Goal: Use online tool/utility

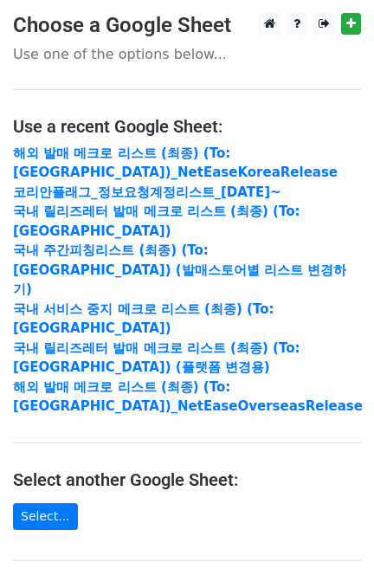
scroll to position [314, 0]
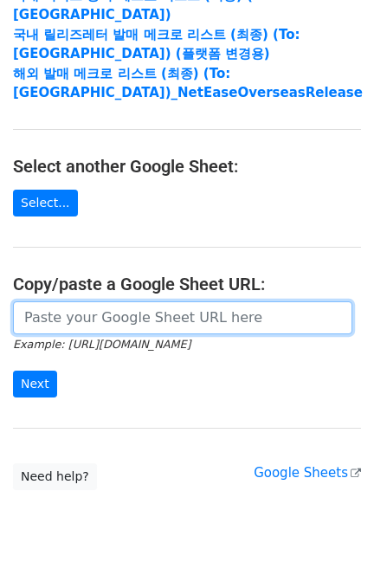
click at [104, 301] on input "url" at bounding box center [183, 317] width 340 height 33
paste input "https://docs.google.com/spreadsheets/d/1KHcYv3-vWRWtZN51Yi1JdLg8VtCH7JkDX6q9Zm9…"
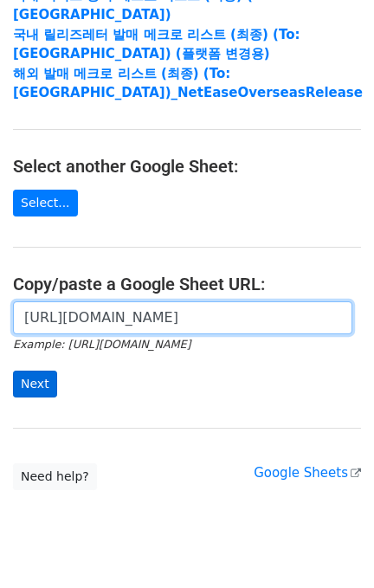
type input "https://docs.google.com/spreadsheets/d/1KHcYv3-vWRWtZN51Yi1JdLg8VtCH7JkDX6q9Zm9…"
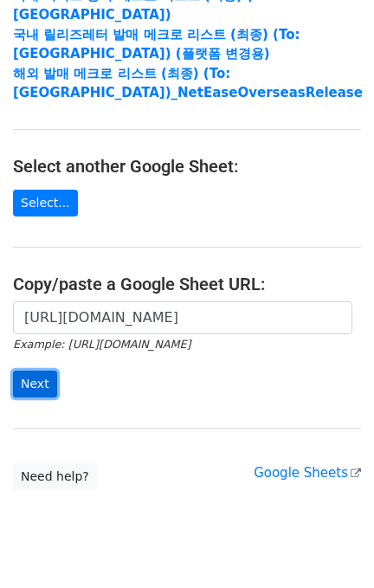
click at [36, 371] on input "Next" at bounding box center [35, 384] width 44 height 27
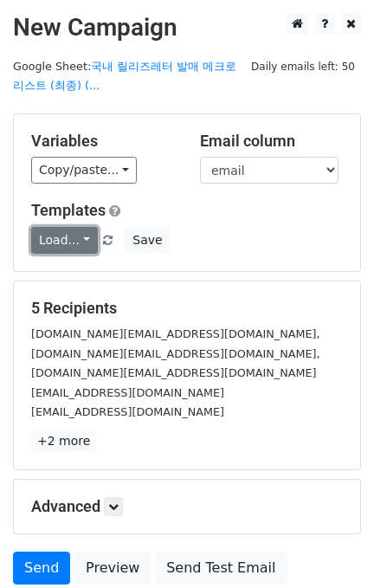
click at [69, 239] on link "Load..." at bounding box center [64, 240] width 67 height 27
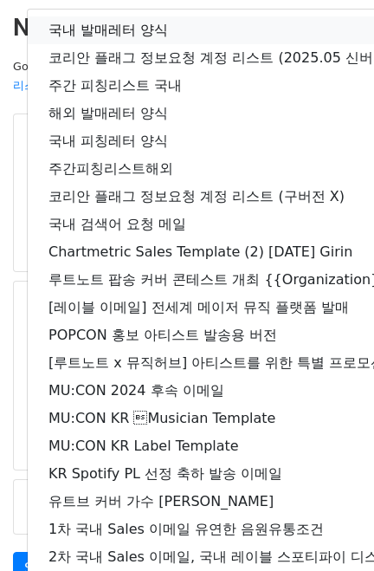
click at [116, 39] on link "국내 발매레터 양식" at bounding box center [306, 30] width 556 height 28
